Goal: Task Accomplishment & Management: Use online tool/utility

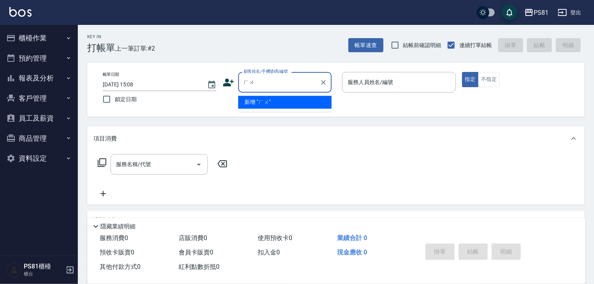
type input "ㄏ"
click at [269, 103] on li "無名字/[PERSON_NAME]/null" at bounding box center [284, 102] width 93 height 13
type input "無名字/[PERSON_NAME]/null"
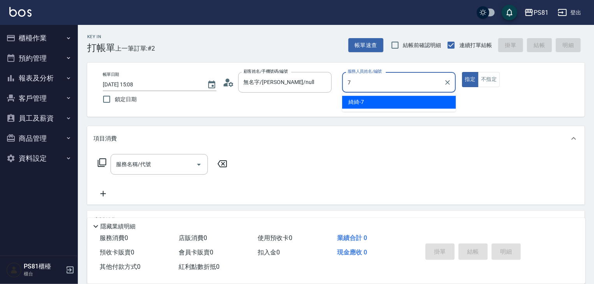
type input "綺綺-7"
type button "true"
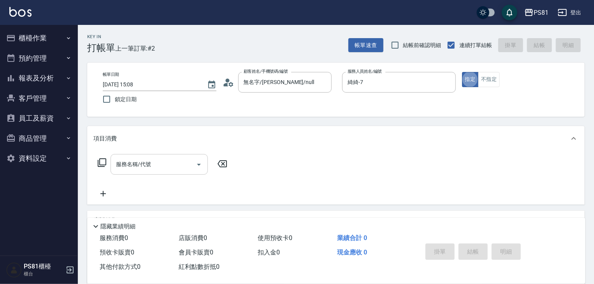
drag, startPoint x: 162, startPoint y: 155, endPoint x: 167, endPoint y: 158, distance: 5.6
click at [164, 156] on div "服務名稱/代號" at bounding box center [159, 164] width 97 height 21
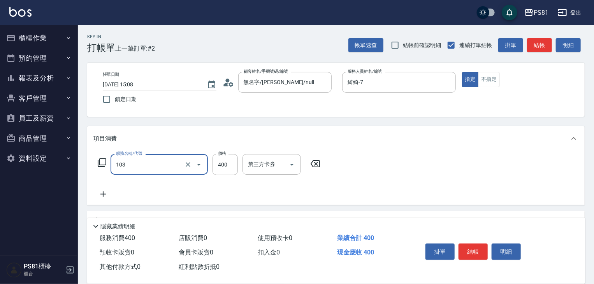
type input "C級洗剪400(103)"
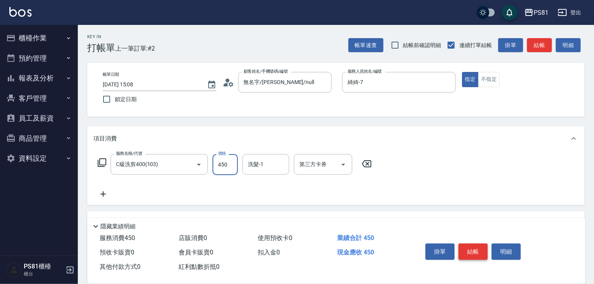
type input "450"
click at [480, 254] on button "結帳" at bounding box center [473, 252] width 29 height 16
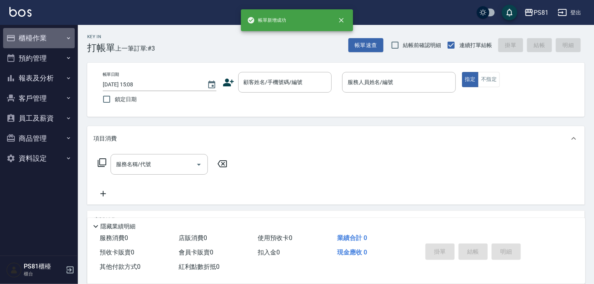
click at [23, 39] on button "櫃檯作業" at bounding box center [39, 38] width 72 height 20
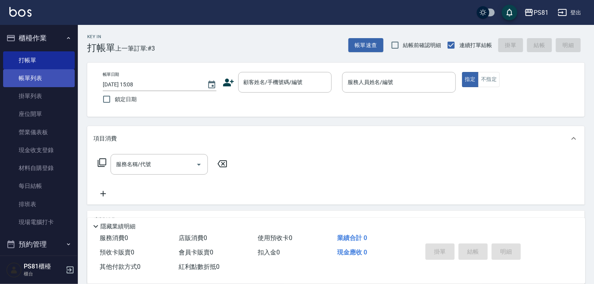
click at [45, 81] on link "帳單列表" at bounding box center [39, 78] width 72 height 18
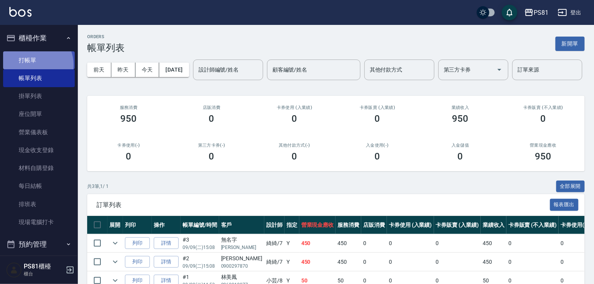
click at [33, 64] on link "打帳單" at bounding box center [39, 60] width 72 height 18
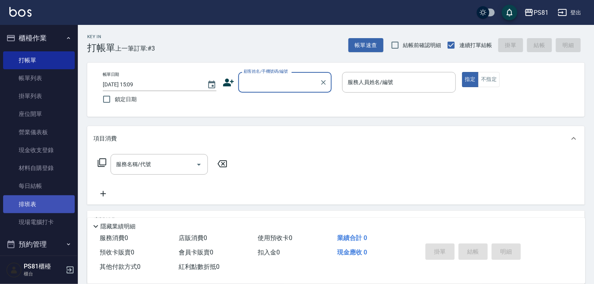
click at [49, 211] on link "排班表" at bounding box center [39, 205] width 72 height 18
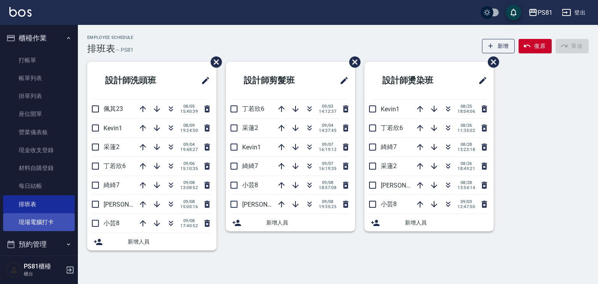
click at [47, 216] on link "現場電腦打卡" at bounding box center [39, 222] width 72 height 18
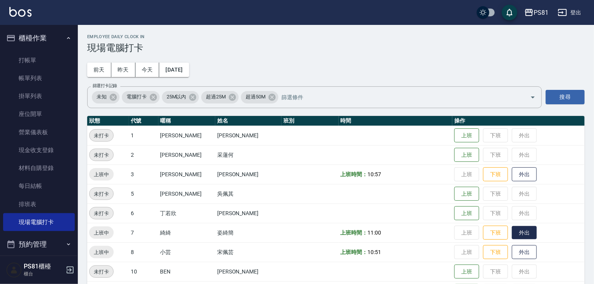
click at [524, 229] on button "外出" at bounding box center [524, 233] width 25 height 14
